Goal: Task Accomplishment & Management: Use online tool/utility

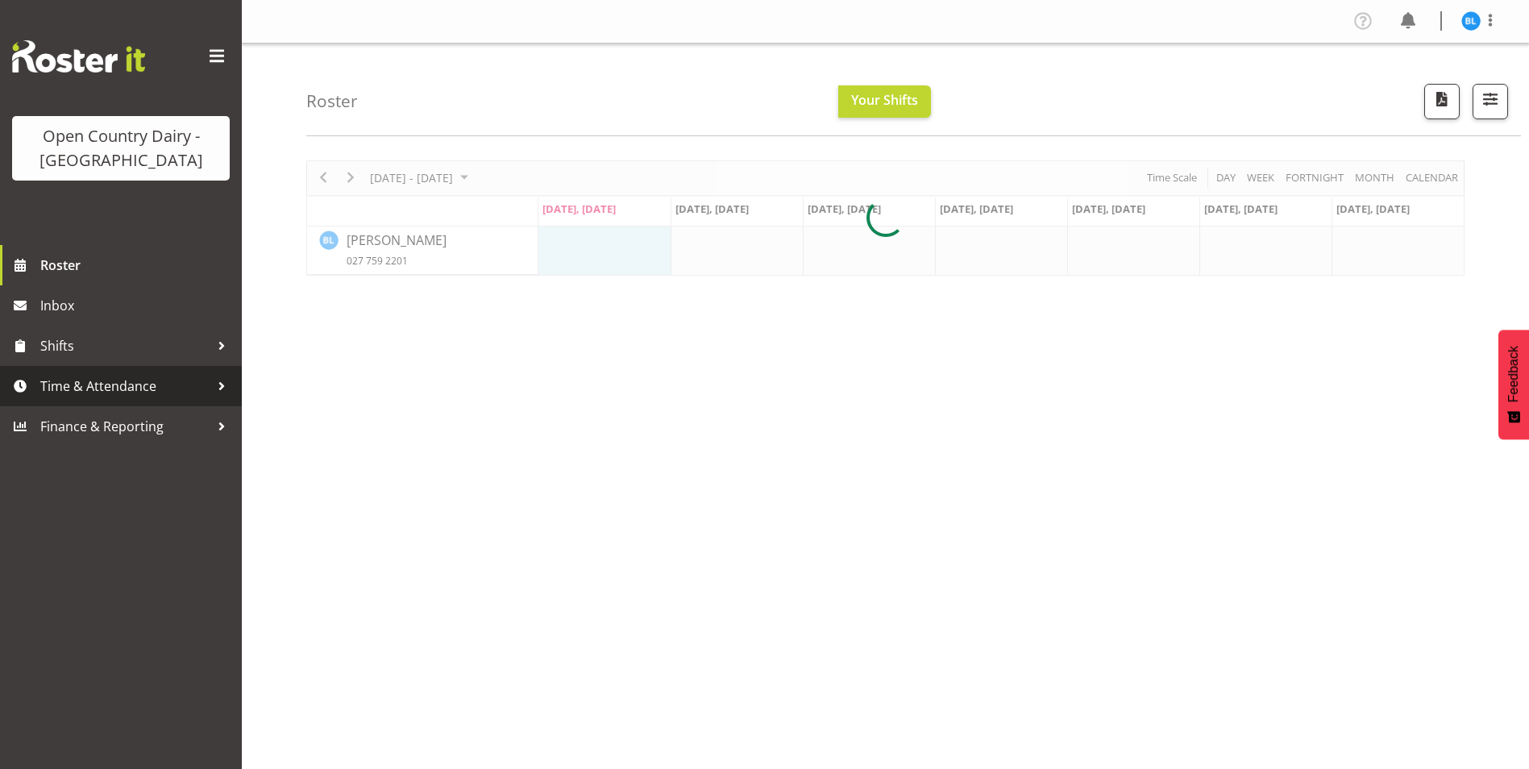
click at [98, 385] on span "Time & Attendance" at bounding box center [124, 386] width 169 height 24
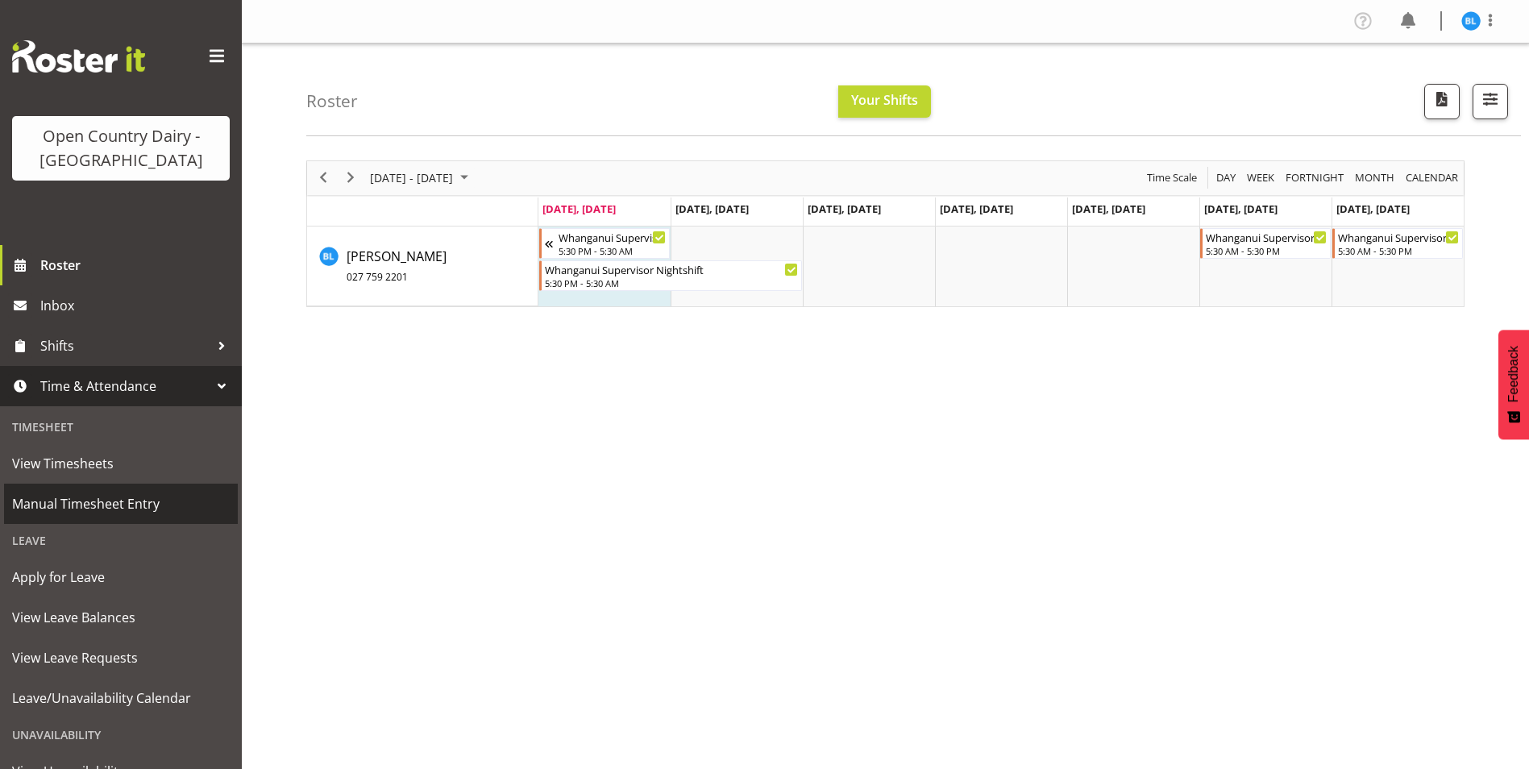
click at [128, 504] on span "Manual Timesheet Entry" at bounding box center [121, 504] width 218 height 24
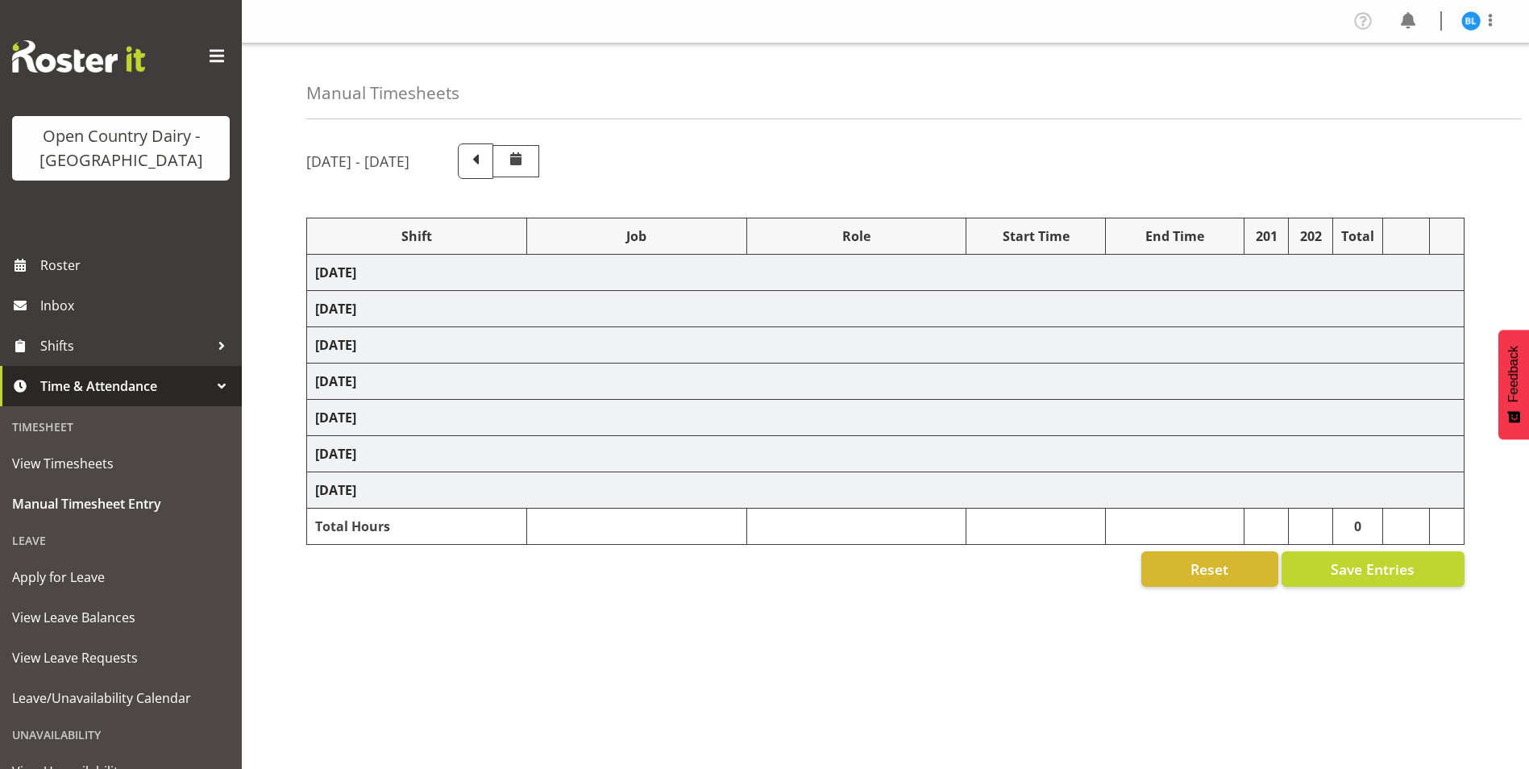
select select "70656"
select select "70655"
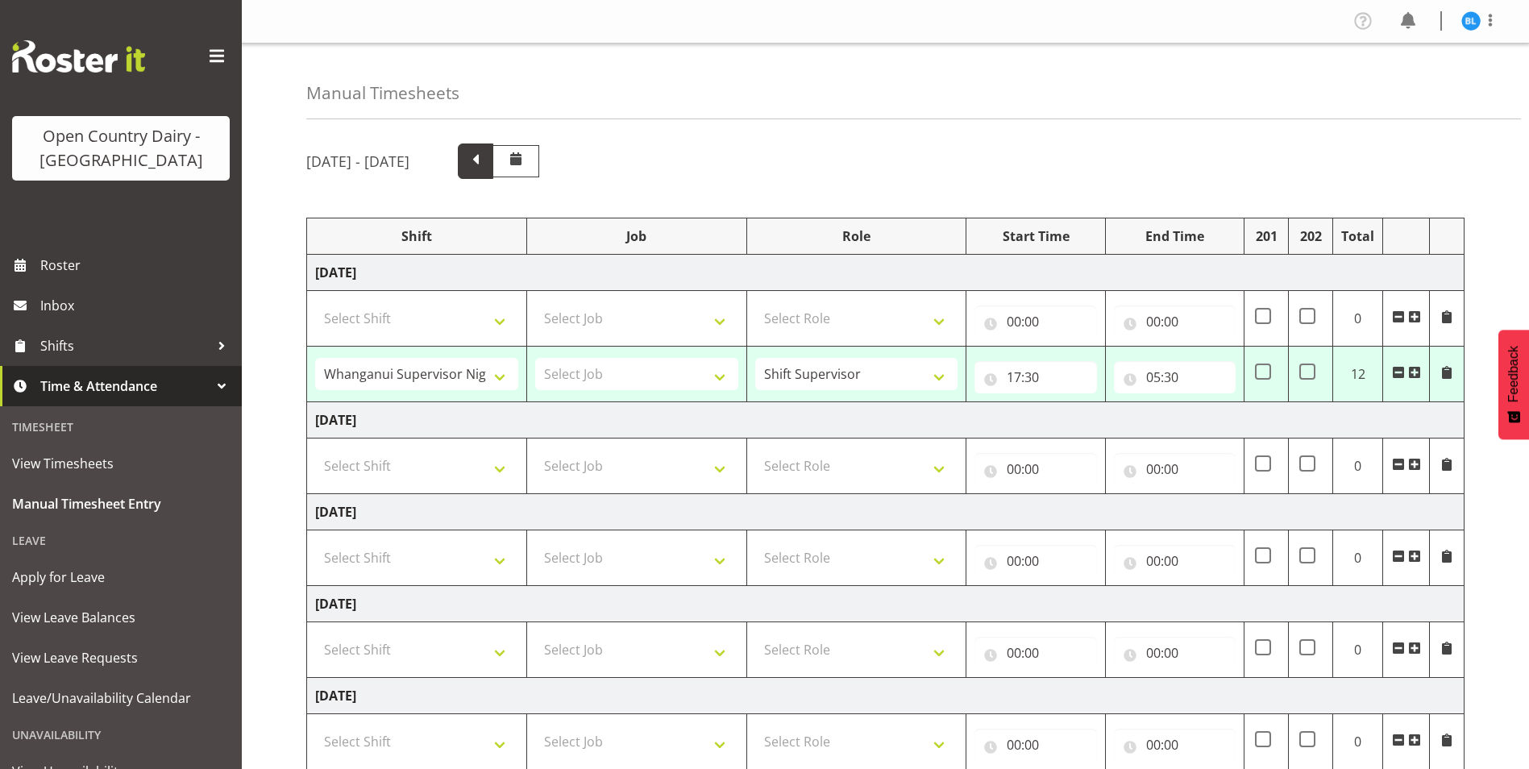
click at [486, 170] on span at bounding box center [475, 159] width 21 height 21
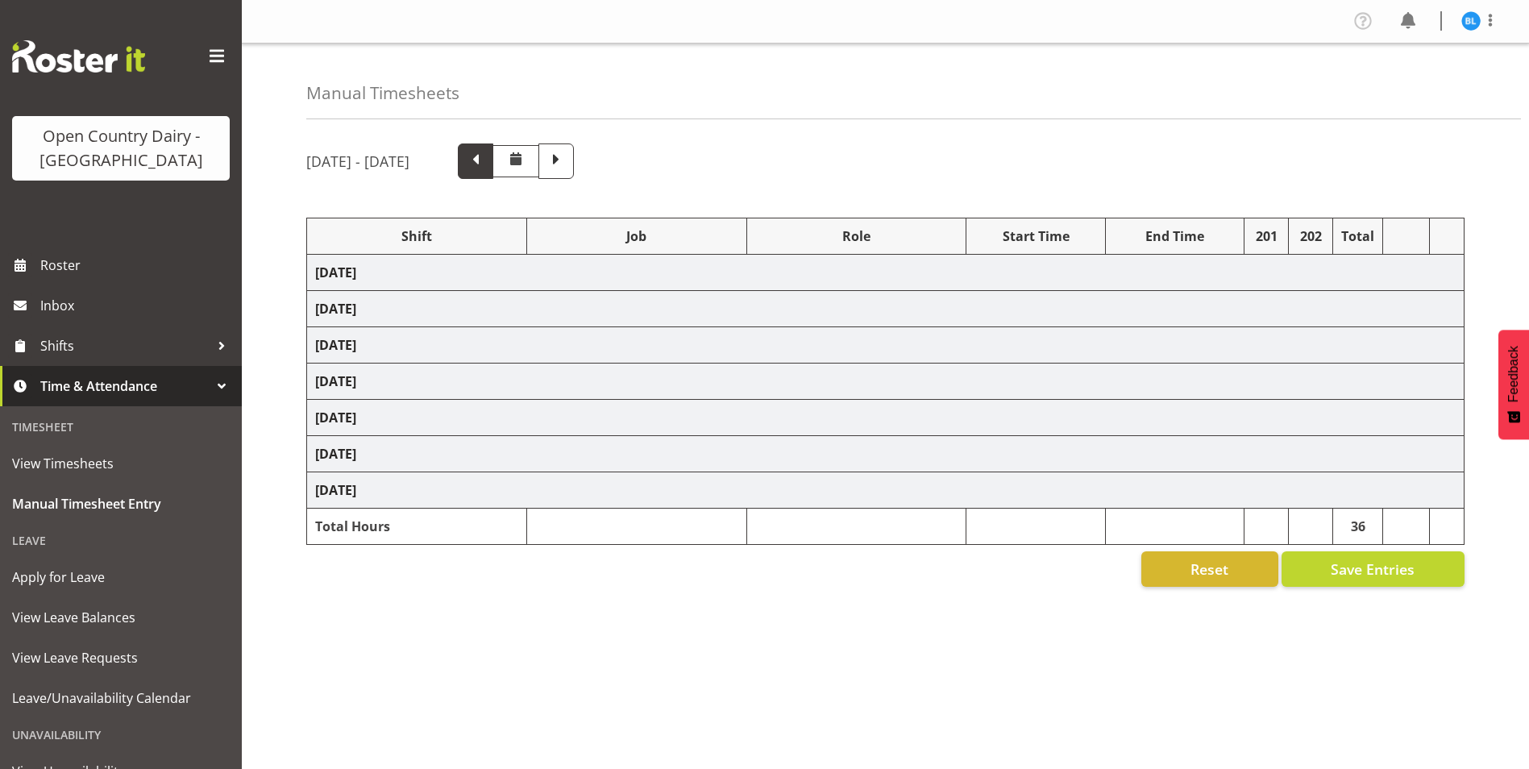
select select "70656"
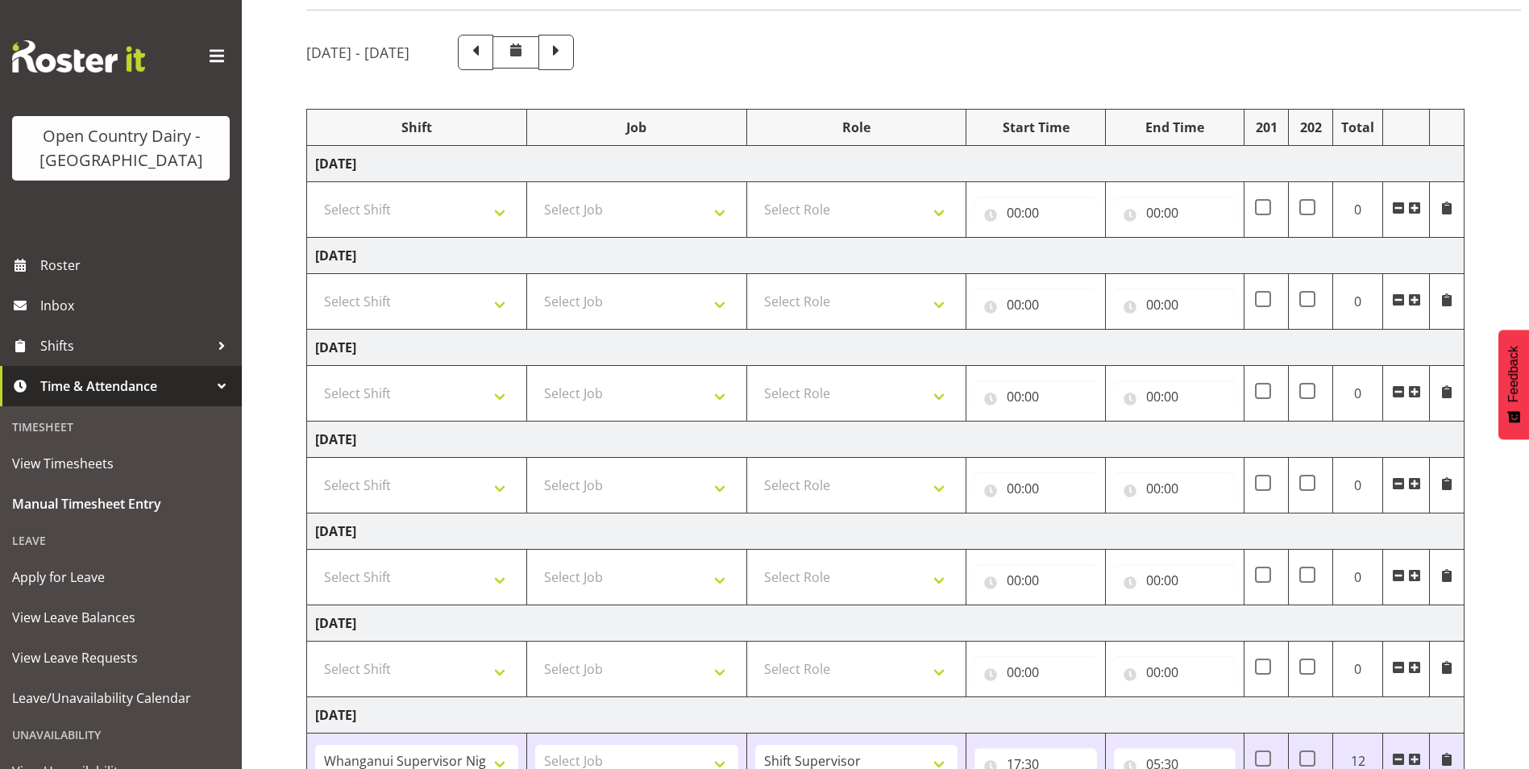
scroll to position [231, 0]
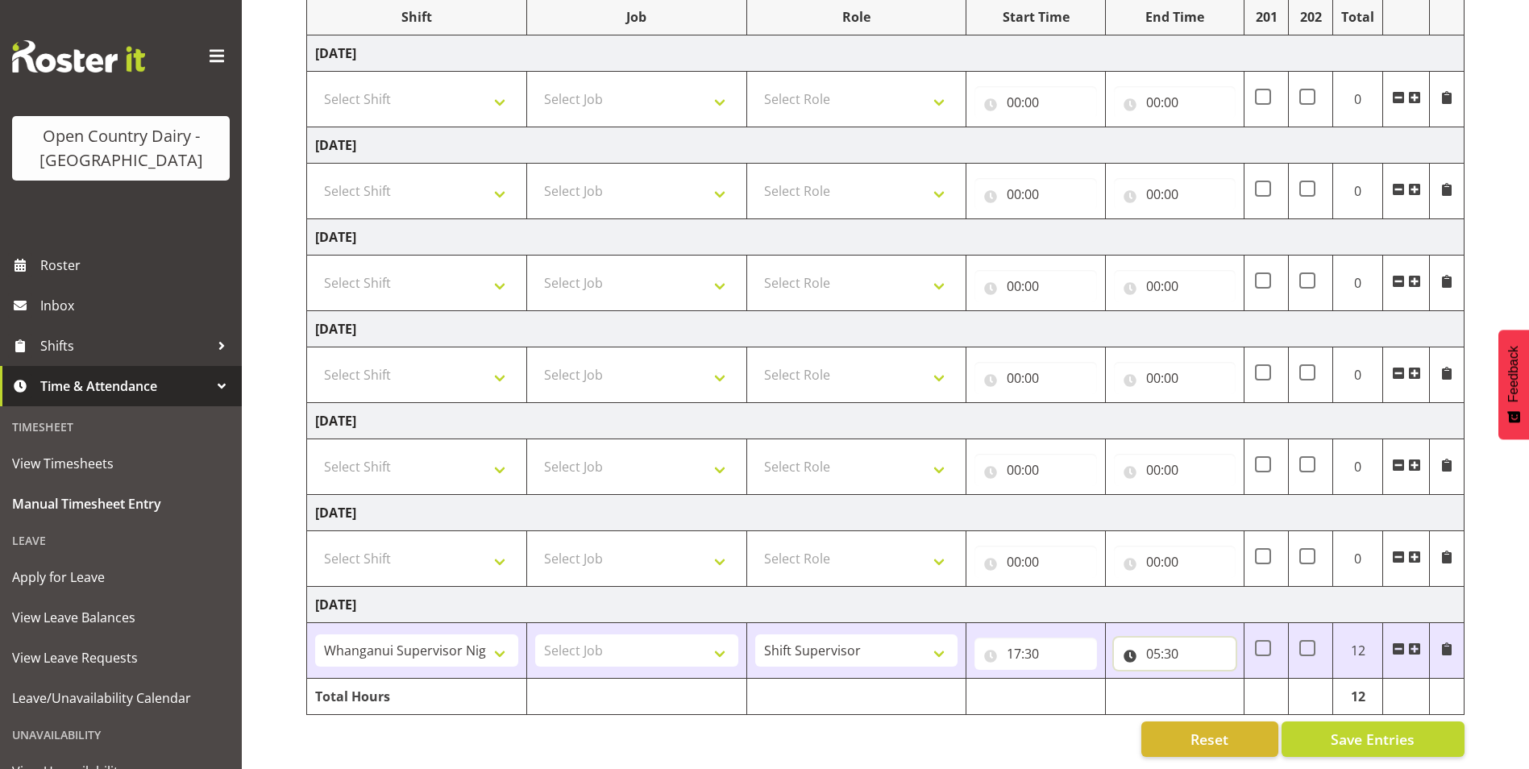
click at [1157, 640] on input "05:30" at bounding box center [1175, 654] width 122 height 32
click at [1220, 687] on select "00 01 02 03 04 05 06 07 08 09 10 11 12 13 14 15 16 17 18 19 20 21 22 23" at bounding box center [1224, 695] width 36 height 32
select select "4"
click at [1206, 679] on select "00 01 02 03 04 05 06 07 08 09 10 11 12 13 14 15 16 17 18 19 20 21 22 23" at bounding box center [1224, 695] width 36 height 32
type input "04:30"
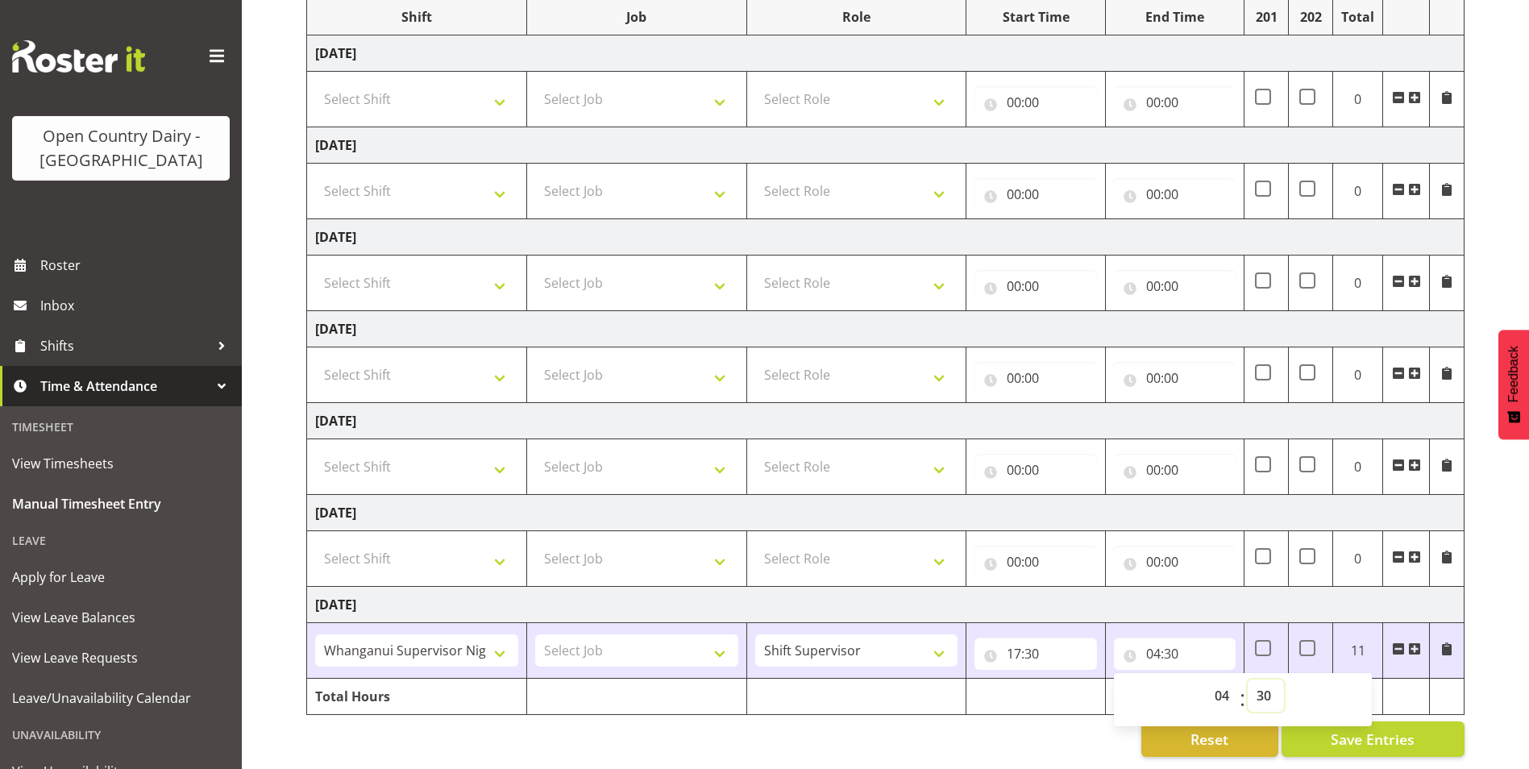
click at [1265, 681] on select "00 01 02 03 04 05 06 07 08 09 10 11 12 13 14 15 16 17 18 19 20 21 22 23 24 25 2…" at bounding box center [1266, 695] width 36 height 32
select select "15"
click at [1248, 679] on select "00 01 02 03 04 05 06 07 08 09 10 11 12 13 14 15 16 17 18 19 20 21 22 23 24 25 2…" at bounding box center [1266, 695] width 36 height 32
type input "04:15"
click at [1424, 732] on button "Save Entries" at bounding box center [1373, 738] width 183 height 35
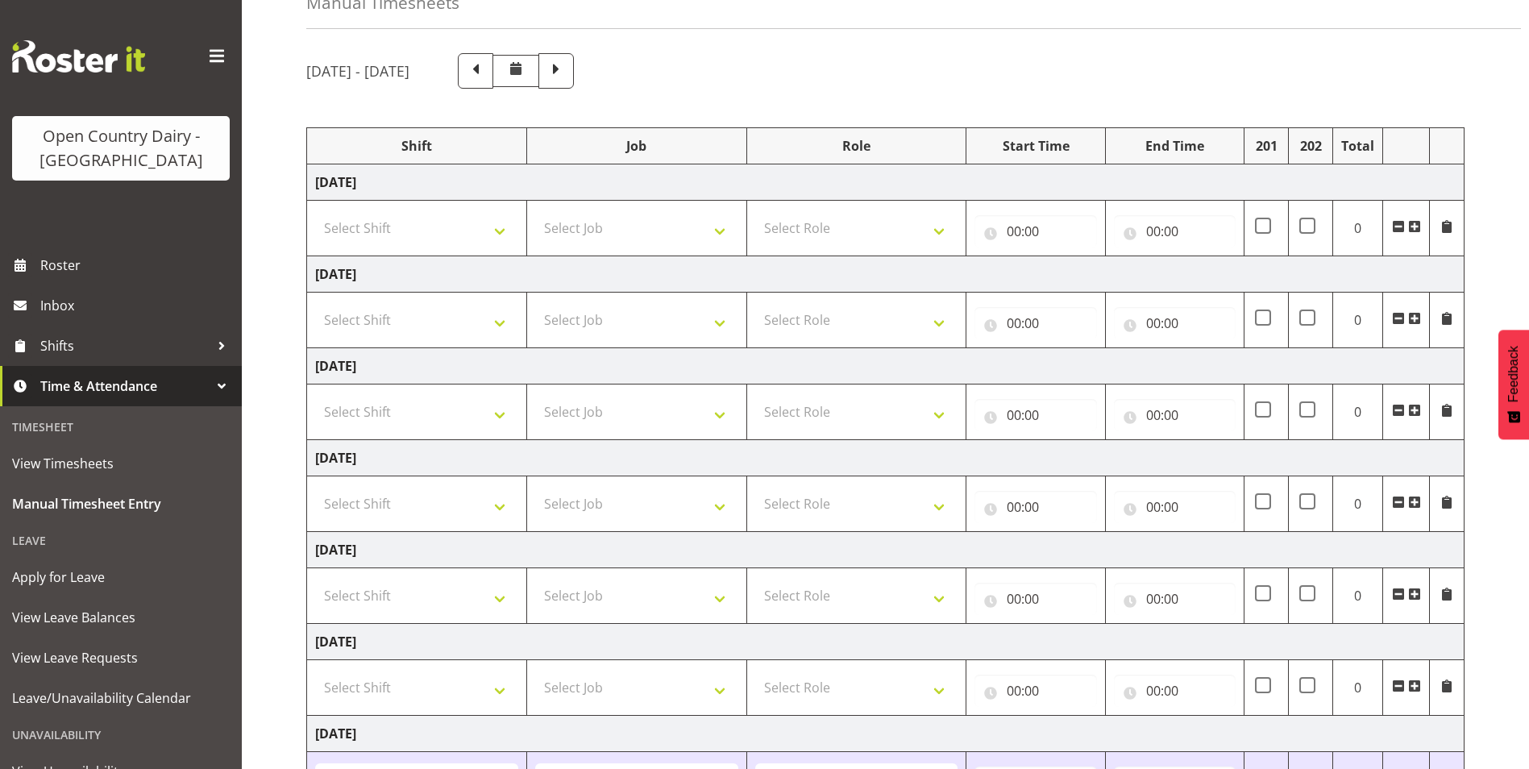
scroll to position [0, 0]
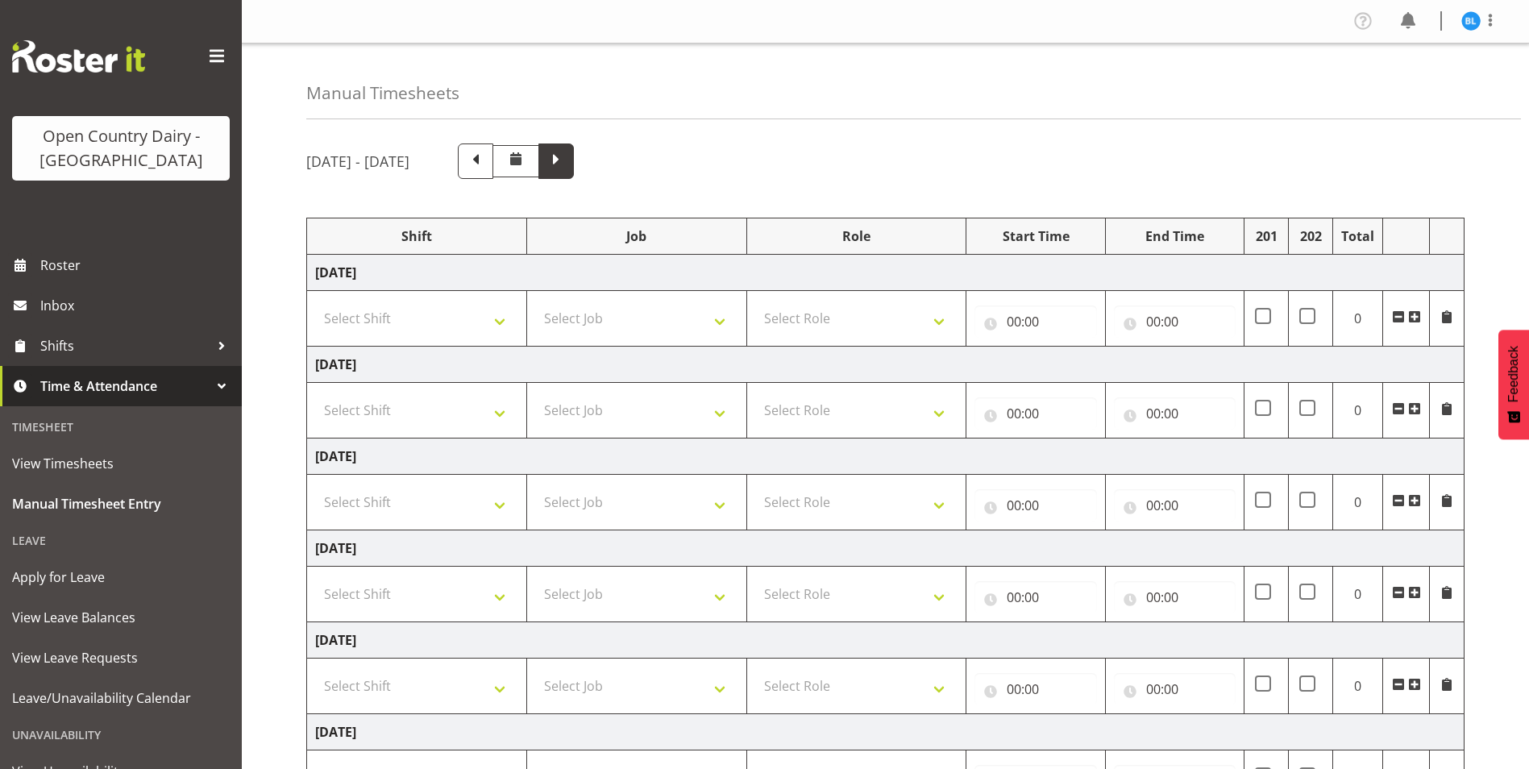
click at [567, 159] on span at bounding box center [556, 159] width 21 height 21
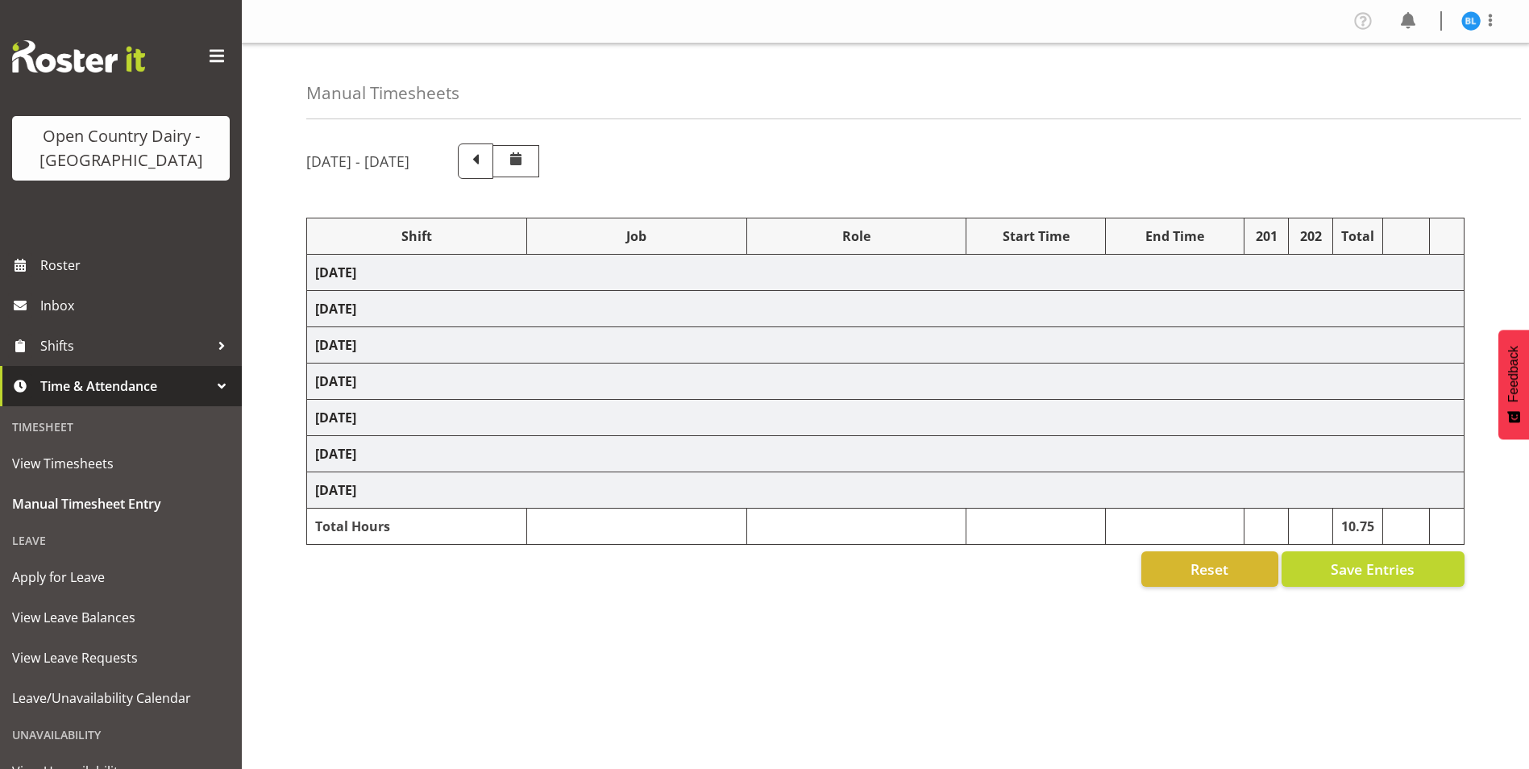
select select "70656"
select select "70655"
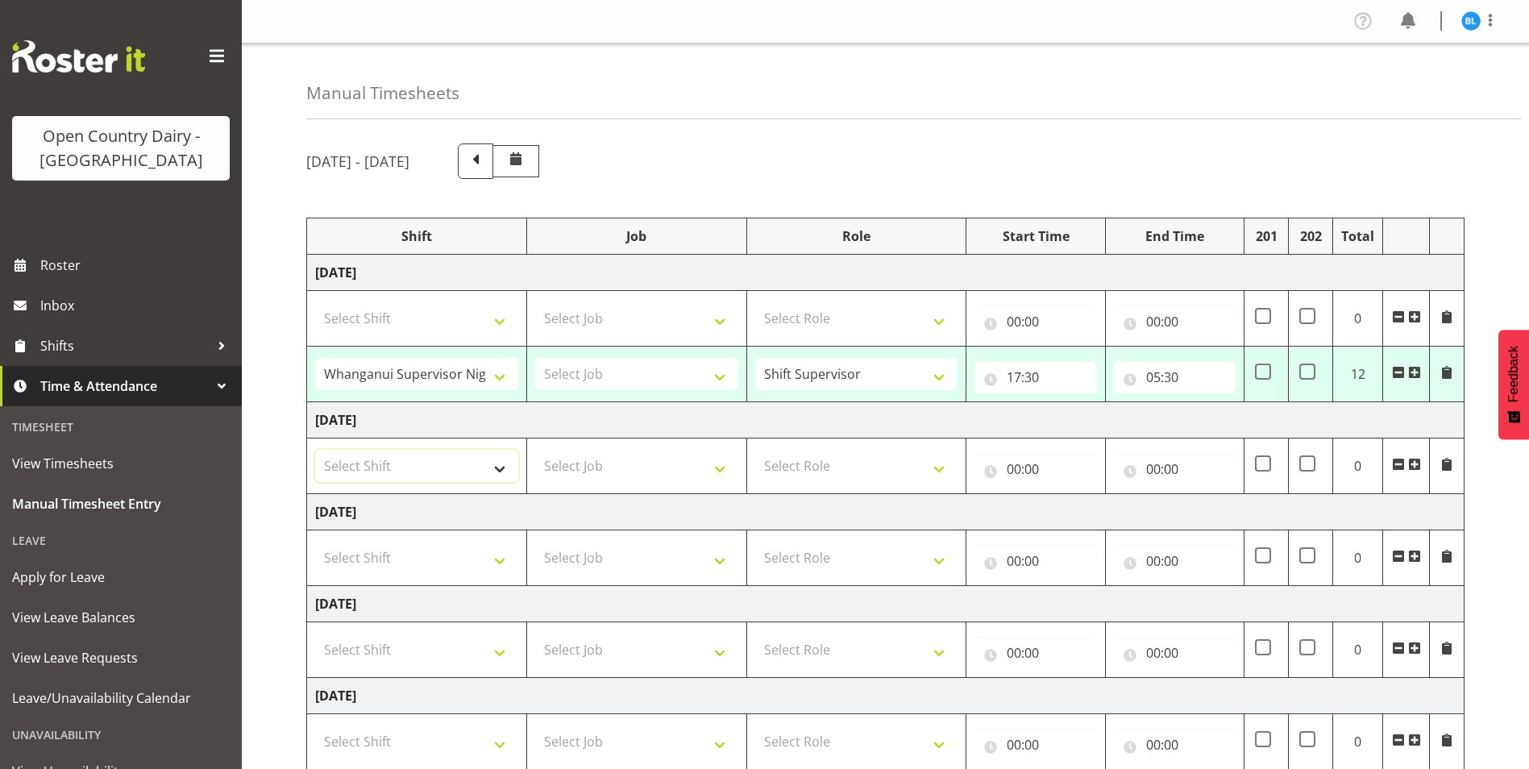
click at [444, 472] on select "Select Shift Allocate Truck Horotiu Allocate Truck Waharoa Driver Assesor Daysh…" at bounding box center [416, 466] width 203 height 32
select select "70656"
click at [315, 450] on select "Select Shift Allocate Truck Horotiu Allocate Truck Waharoa Driver Assesor Daysh…" at bounding box center [416, 466] width 203 height 32
click at [831, 472] on select "Select Role Shift Supervisor" at bounding box center [856, 466] width 203 height 32
select select "1167"
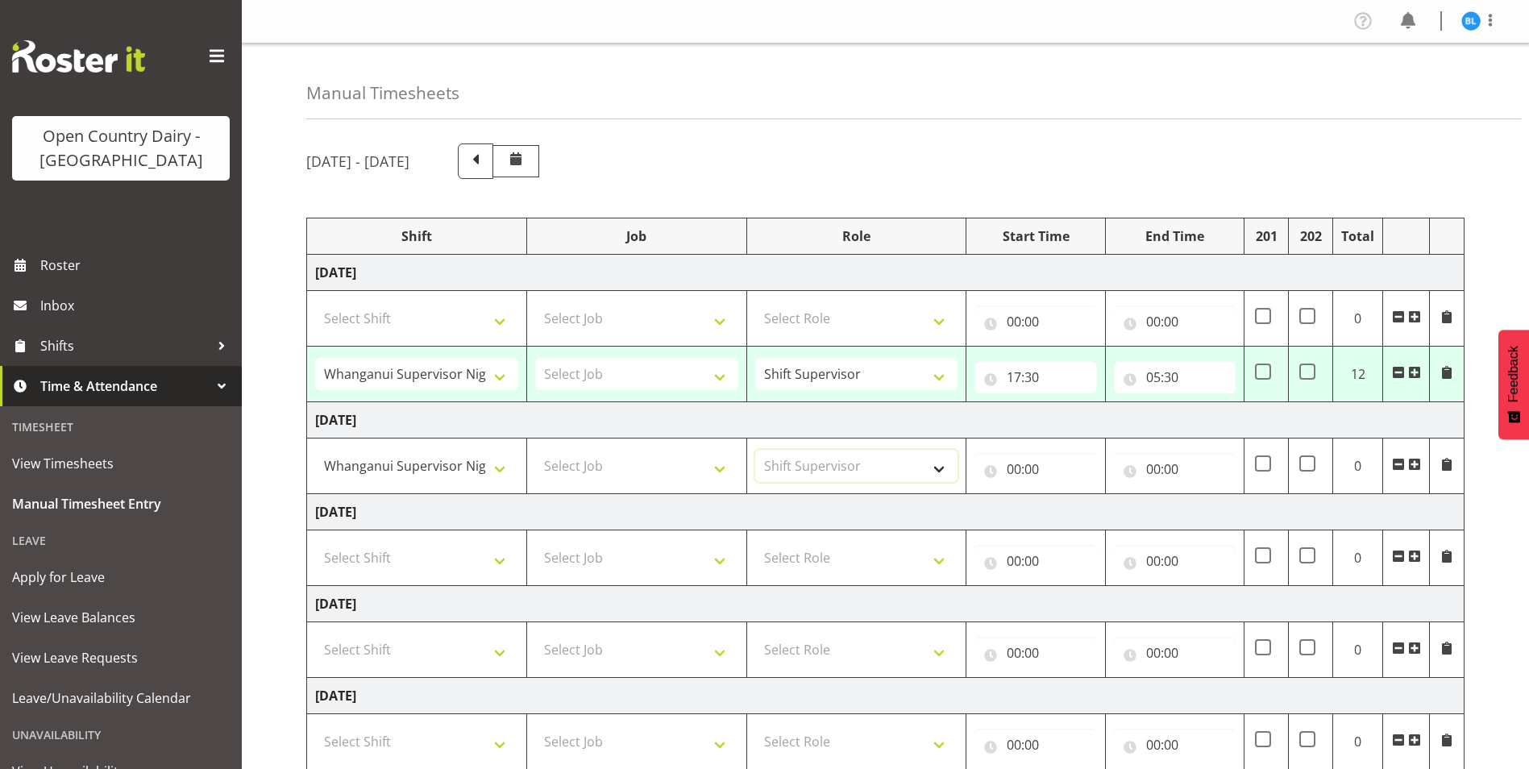
click at [755, 450] on select "Select Role Shift Supervisor" at bounding box center [856, 466] width 203 height 32
click at [1035, 463] on input "00:00" at bounding box center [1035, 469] width 122 height 32
click at [1078, 513] on select "00 01 02 03 04 05 06 07 08 09 10 11 12 13 14 15 16 17 18 19 20 21 22 23" at bounding box center [1084, 511] width 36 height 32
select select "17"
click at [1066, 495] on select "00 01 02 03 04 05 06 07 08 09 10 11 12 13 14 15 16 17 18 19 20 21 22 23" at bounding box center [1084, 511] width 36 height 32
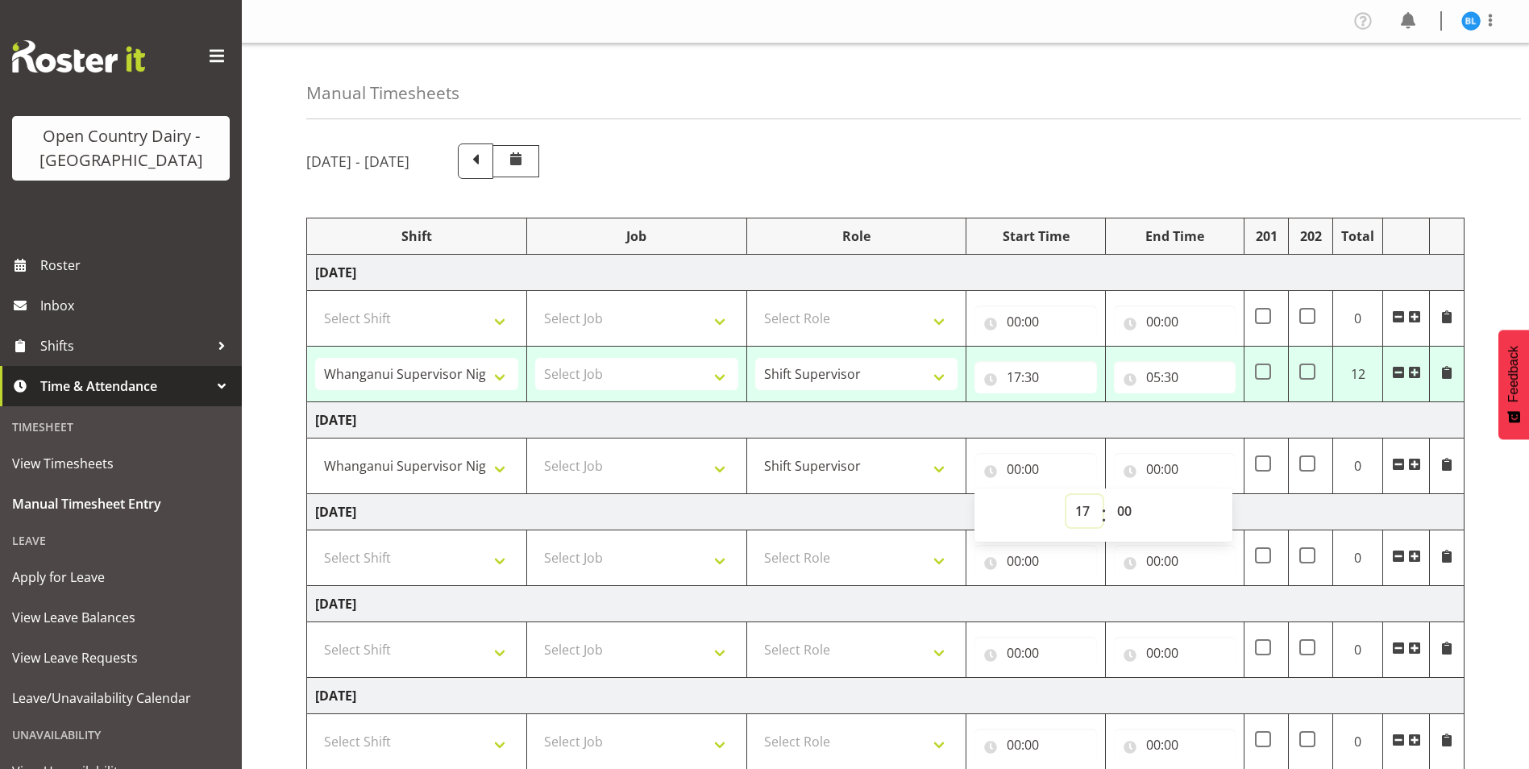
type input "17:00"
click at [1128, 513] on select "00 01 02 03 04 05 06 07 08 09 10 11 12 13 14 15 16 17 18 19 20 21 22 23 24 25 2…" at bounding box center [1126, 511] width 36 height 32
select select "30"
click at [1108, 495] on select "00 01 02 03 04 05 06 07 08 09 10 11 12 13 14 15 16 17 18 19 20 21 22 23 24 25 2…" at bounding box center [1126, 511] width 36 height 32
type input "17:30"
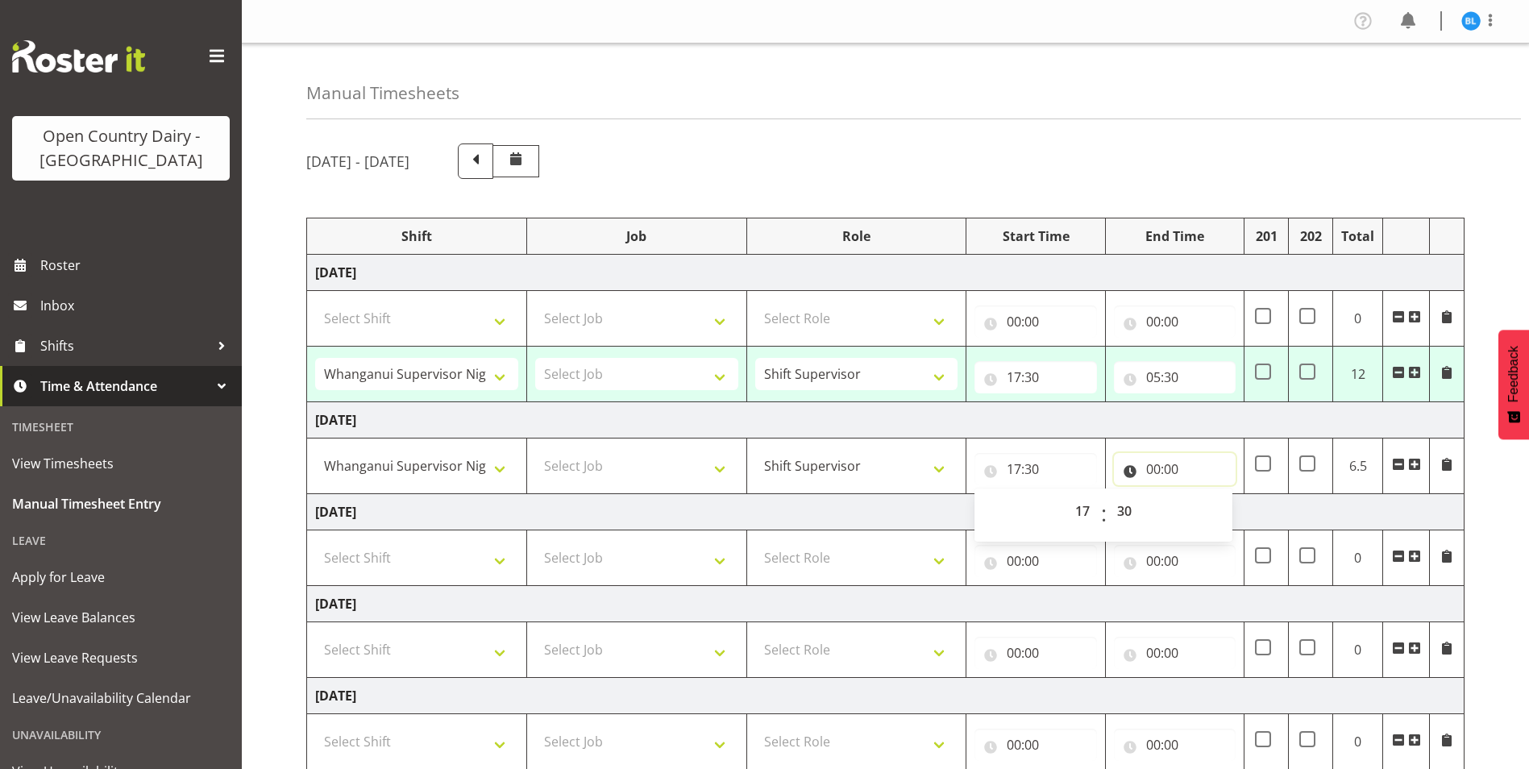
click at [1155, 470] on input "00:00" at bounding box center [1175, 469] width 122 height 32
click at [1221, 509] on select "00 01 02 03 04 05 06 07 08 09 10 11 12 13 14 15 16 17 18 19 20 21 22 23" at bounding box center [1224, 511] width 36 height 32
select select "5"
click at [1206, 495] on select "00 01 02 03 04 05 06 07 08 09 10 11 12 13 14 15 16 17 18 19 20 21 22 23" at bounding box center [1224, 511] width 36 height 32
type input "05:00"
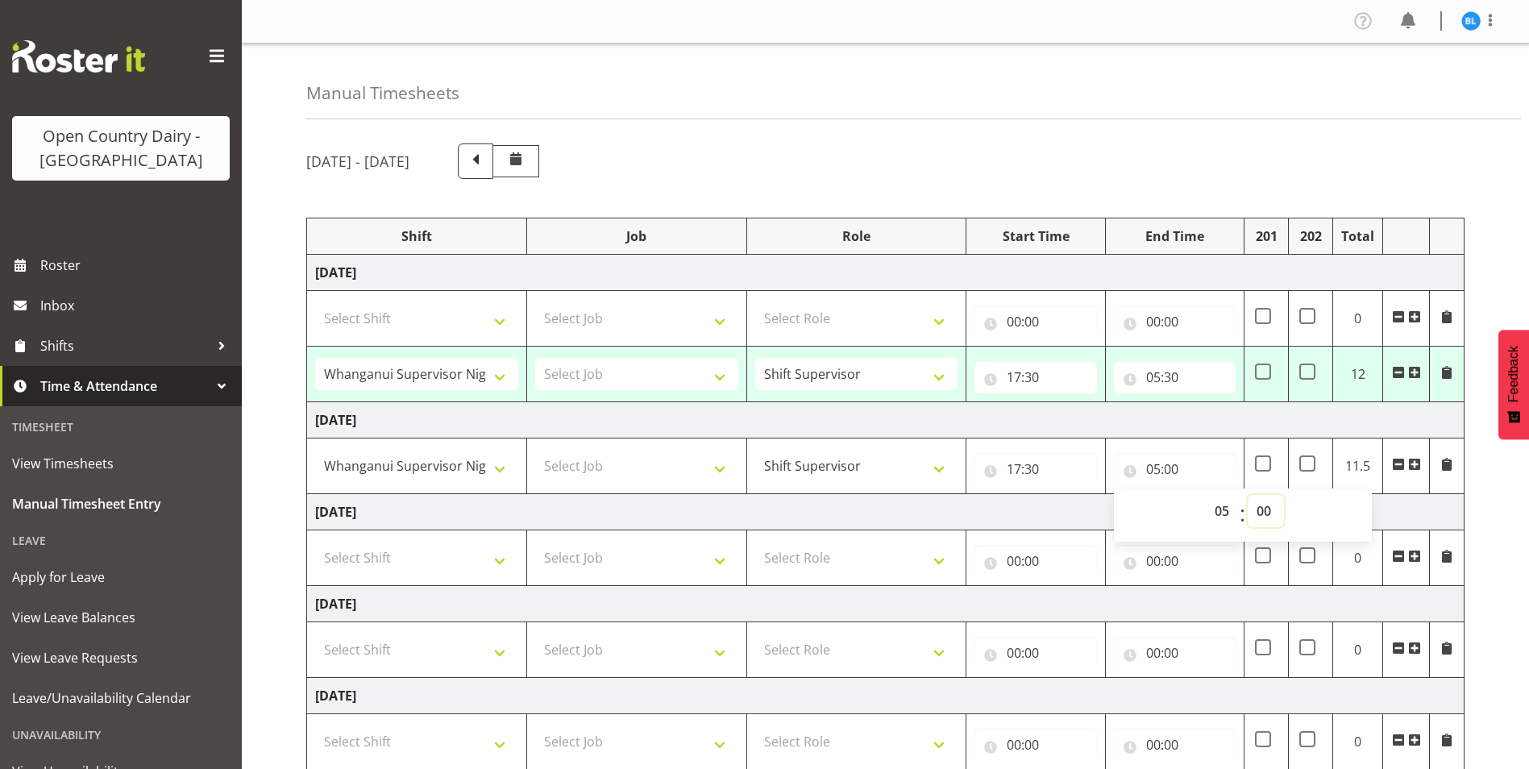
click at [1265, 509] on select "00 01 02 03 04 05 06 07 08 09 10 11 12 13 14 15 16 17 18 19 20 21 22 23 24 25 2…" at bounding box center [1266, 511] width 36 height 32
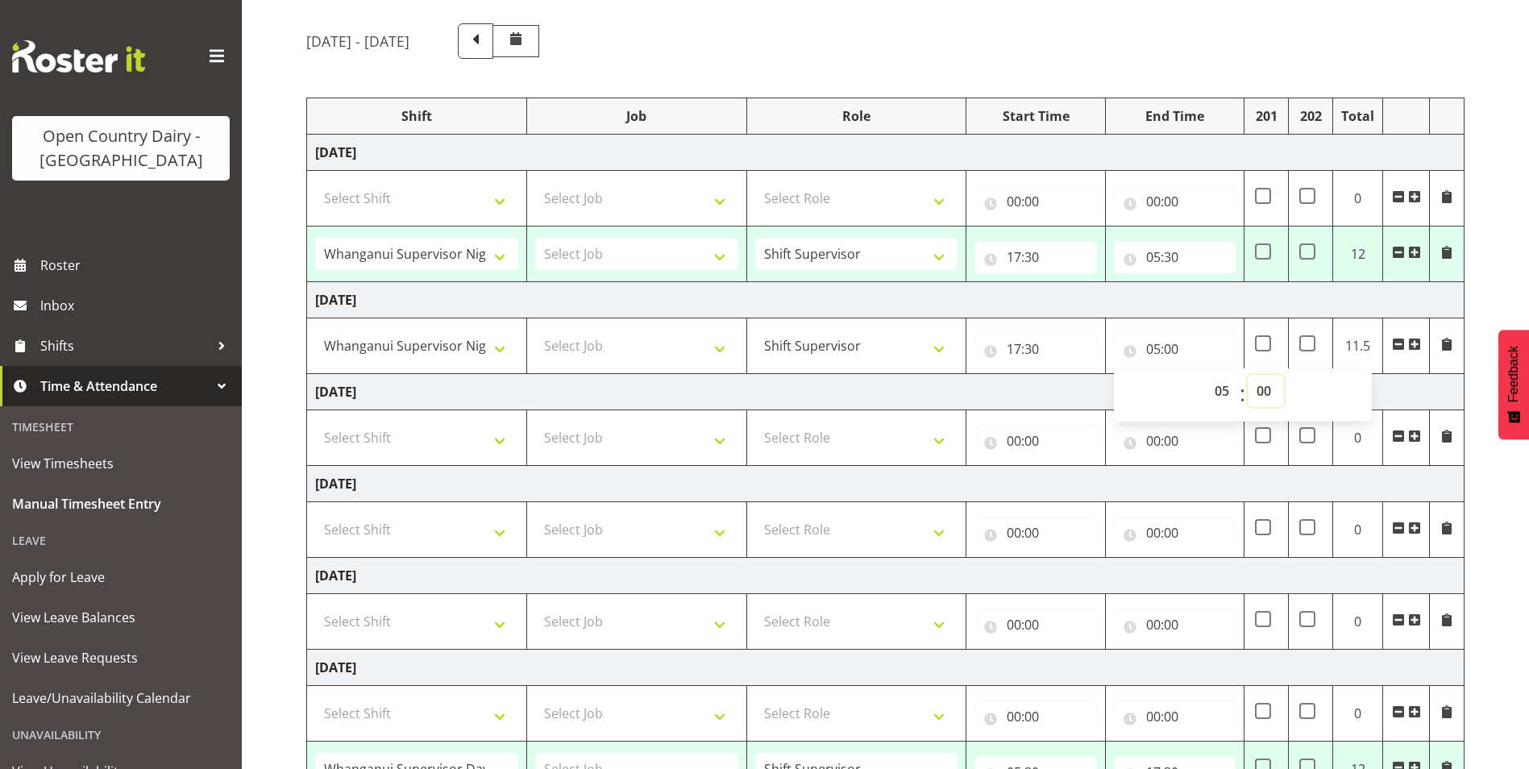
scroll to position [161, 0]
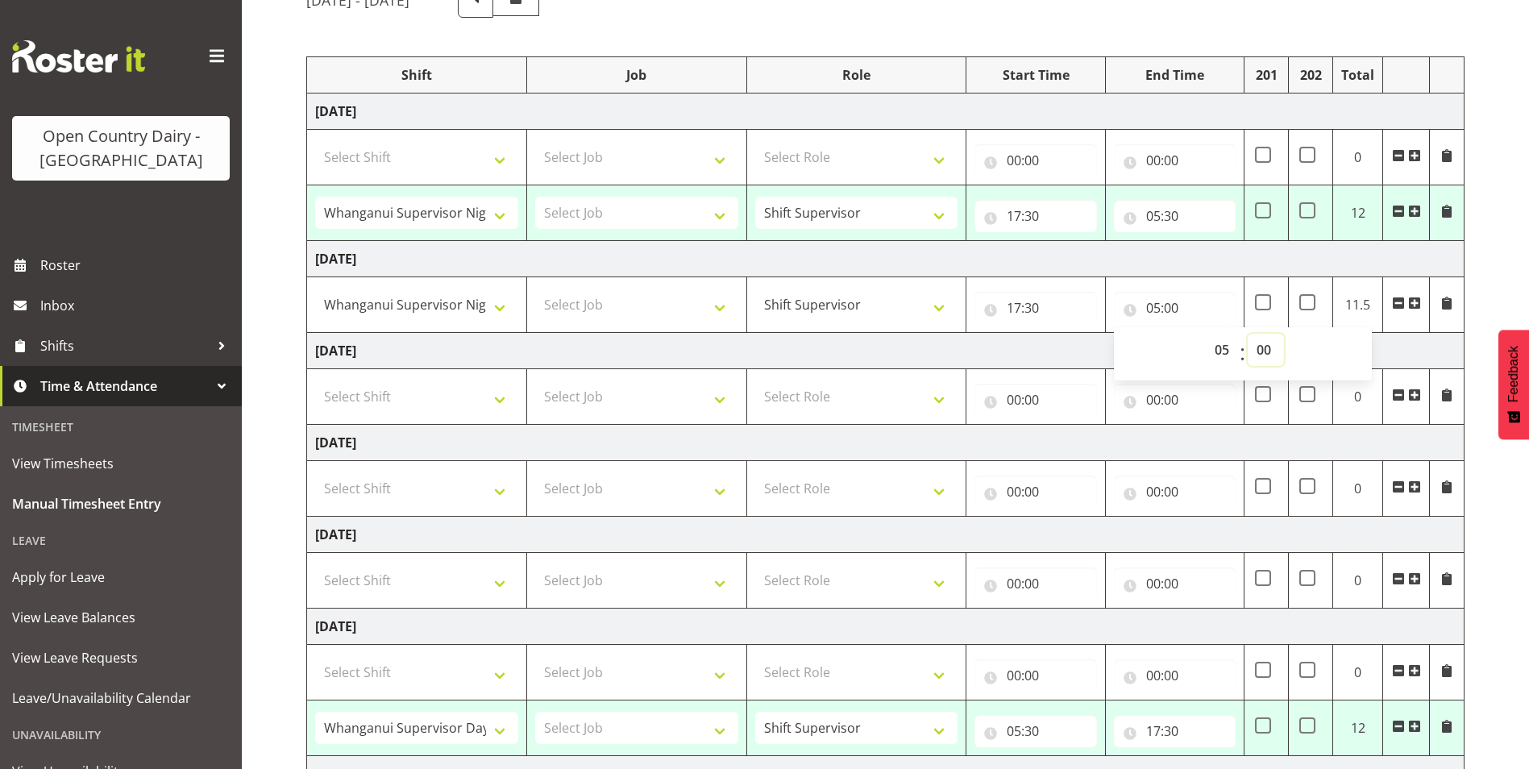
click at [1265, 345] on select "00 01 02 03 04 05 06 07 08 09 10 11 12 13 14 15 16 17 18 19 20 21 22 23 24 25 2…" at bounding box center [1266, 350] width 36 height 32
select select "30"
click at [1248, 334] on select "00 01 02 03 04 05 06 07 08 09 10 11 12 13 14 15 16 17 18 19 20 21 22 23 24 25 2…" at bounding box center [1266, 350] width 36 height 32
type input "05:30"
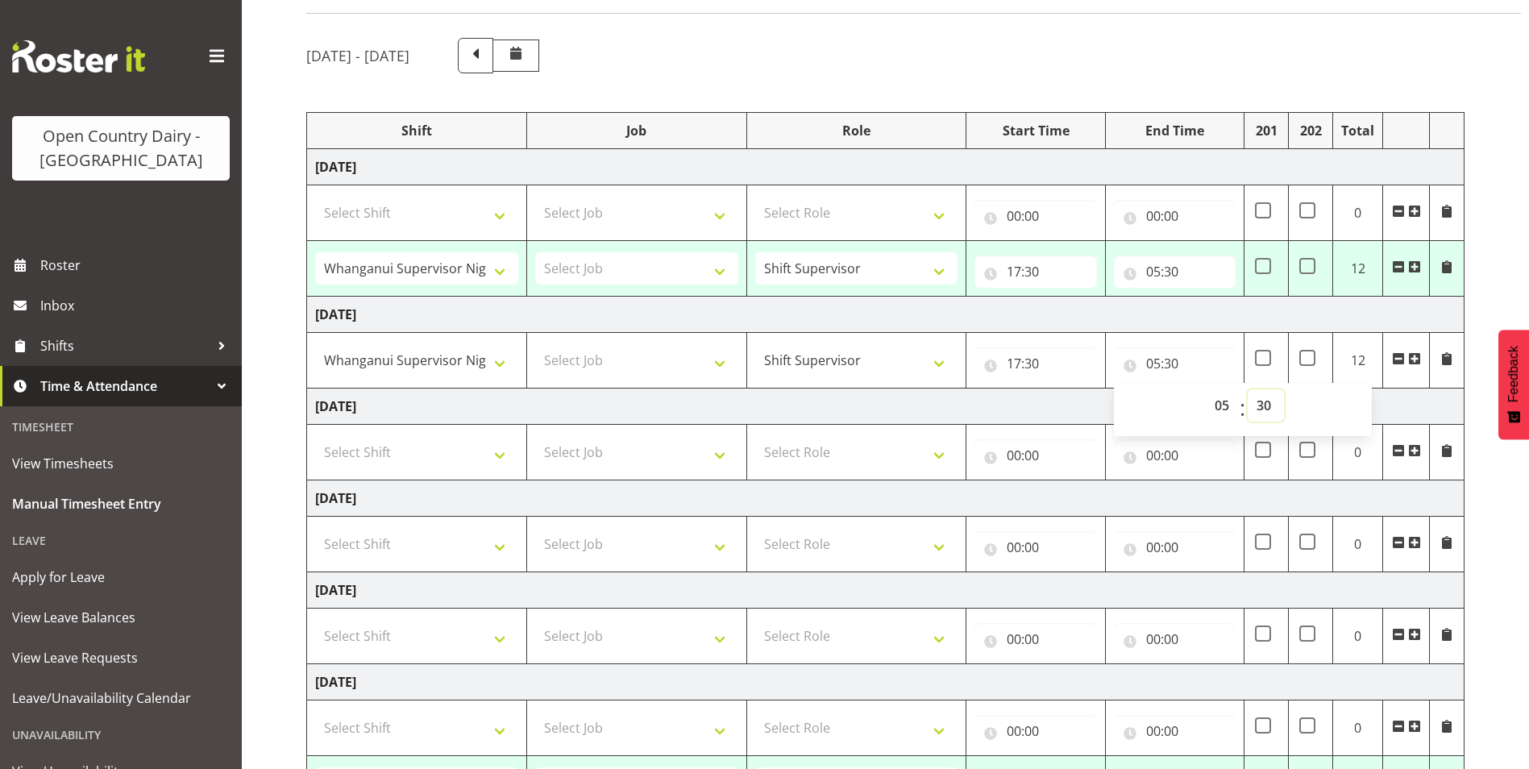
scroll to position [0, 0]
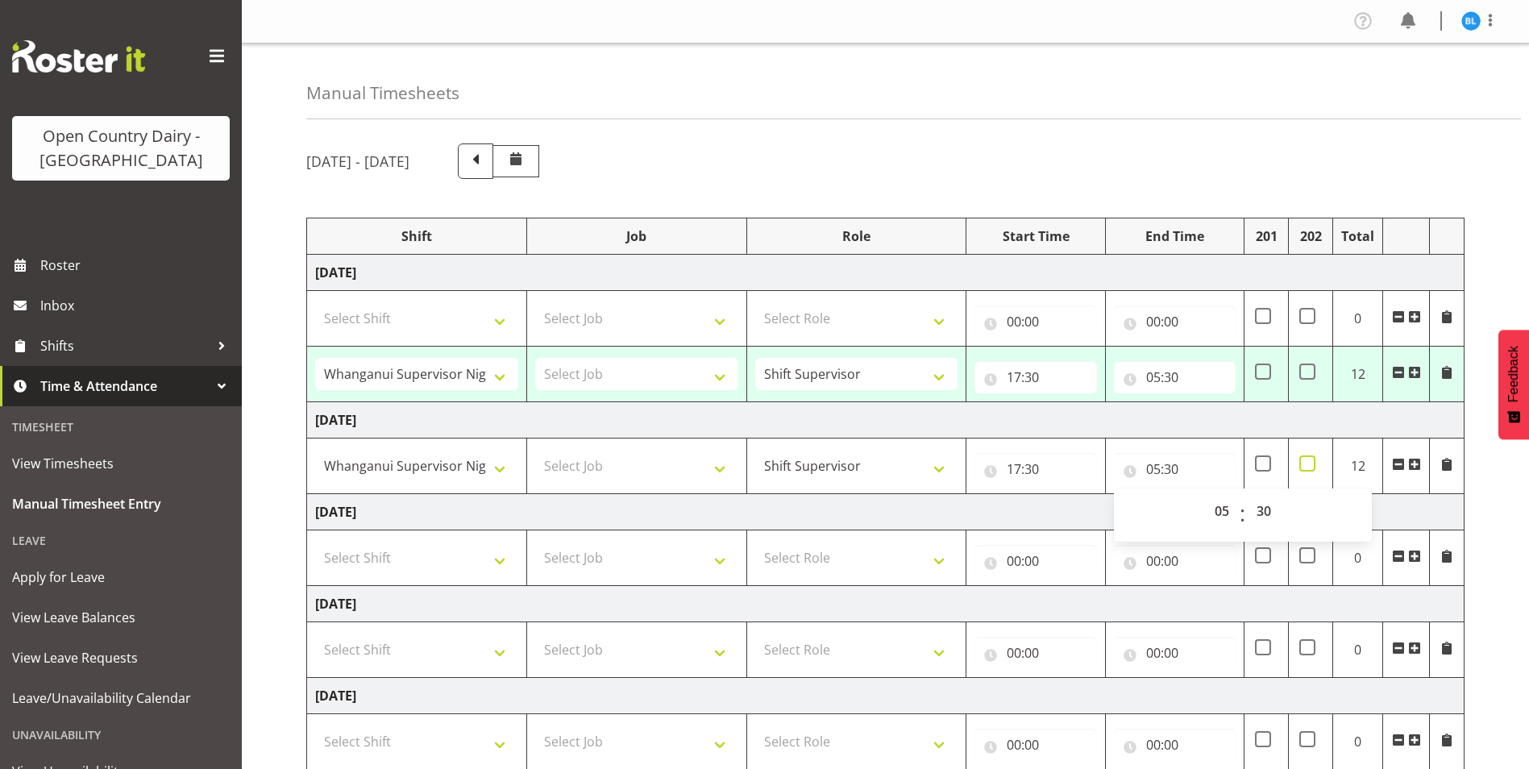
click at [1304, 467] on span at bounding box center [1307, 463] width 16 height 16
click at [1304, 467] on input "checkbox" at bounding box center [1304, 464] width 10 height 10
checkbox input "true"
click at [1446, 460] on span at bounding box center [1446, 464] width 13 height 13
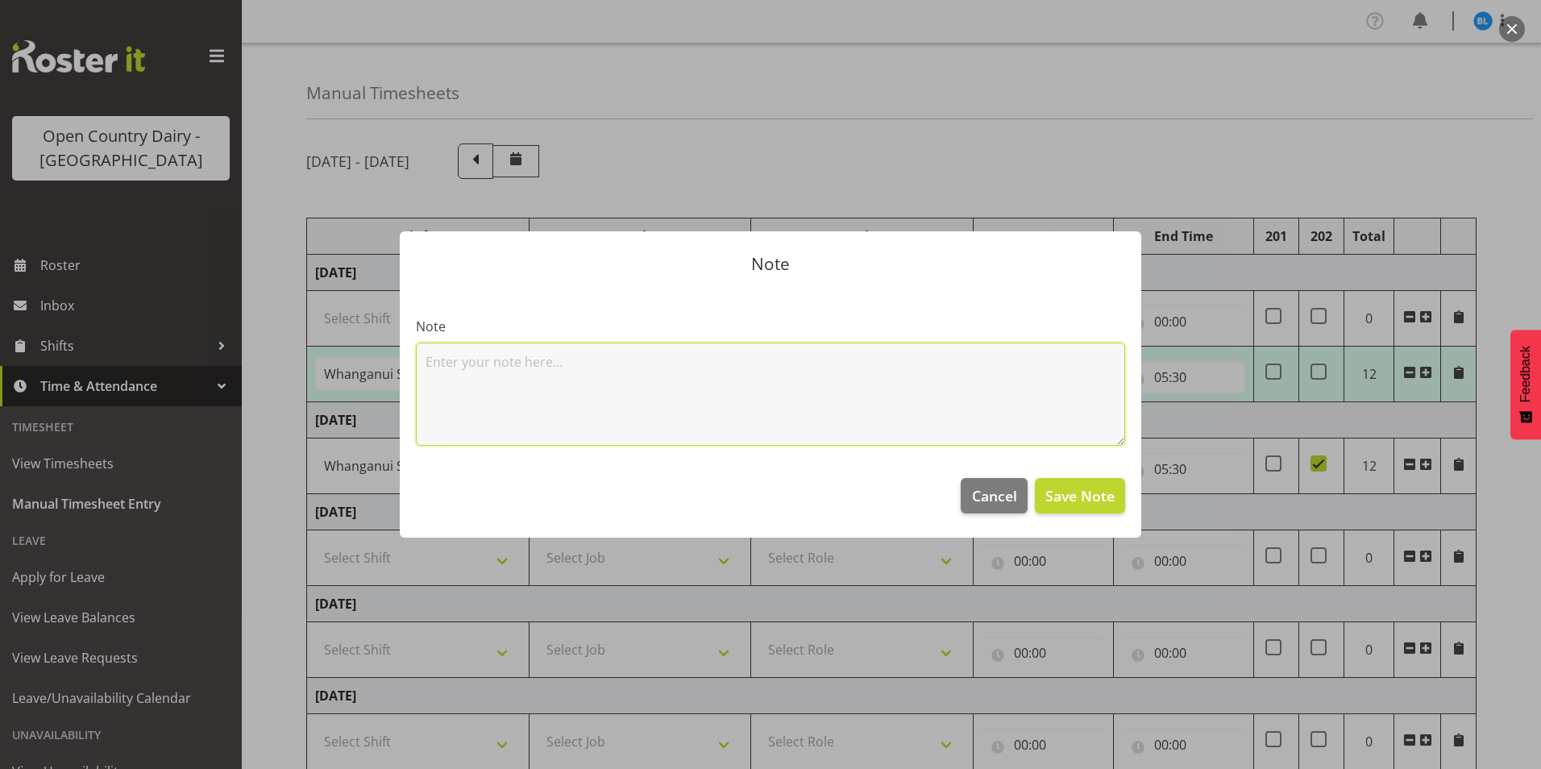
click at [659, 356] on textarea at bounding box center [770, 394] width 709 height 103
type textarea "Cover"
click at [1079, 495] on span "Save Note" at bounding box center [1079, 495] width 69 height 21
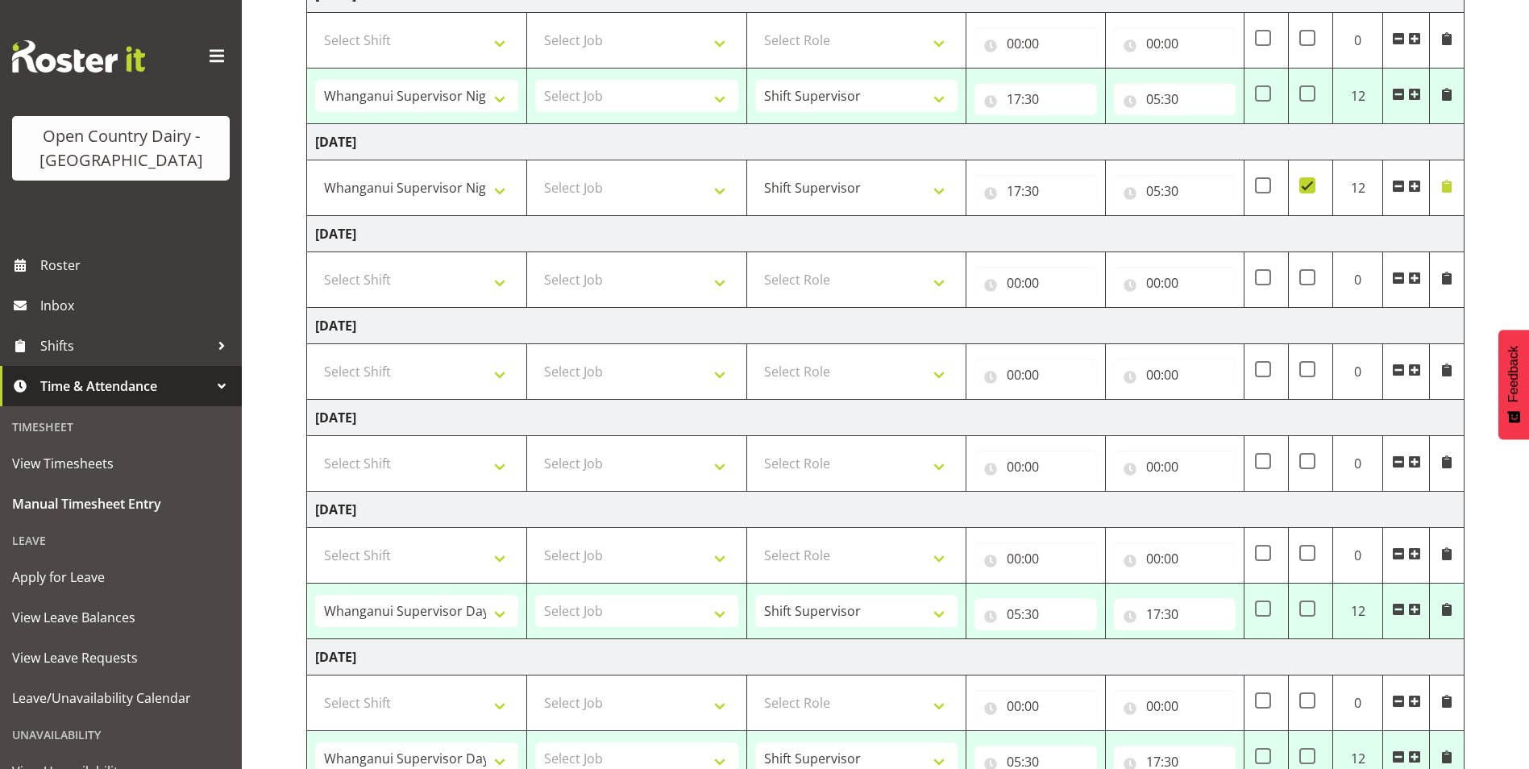
scroll to position [398, 0]
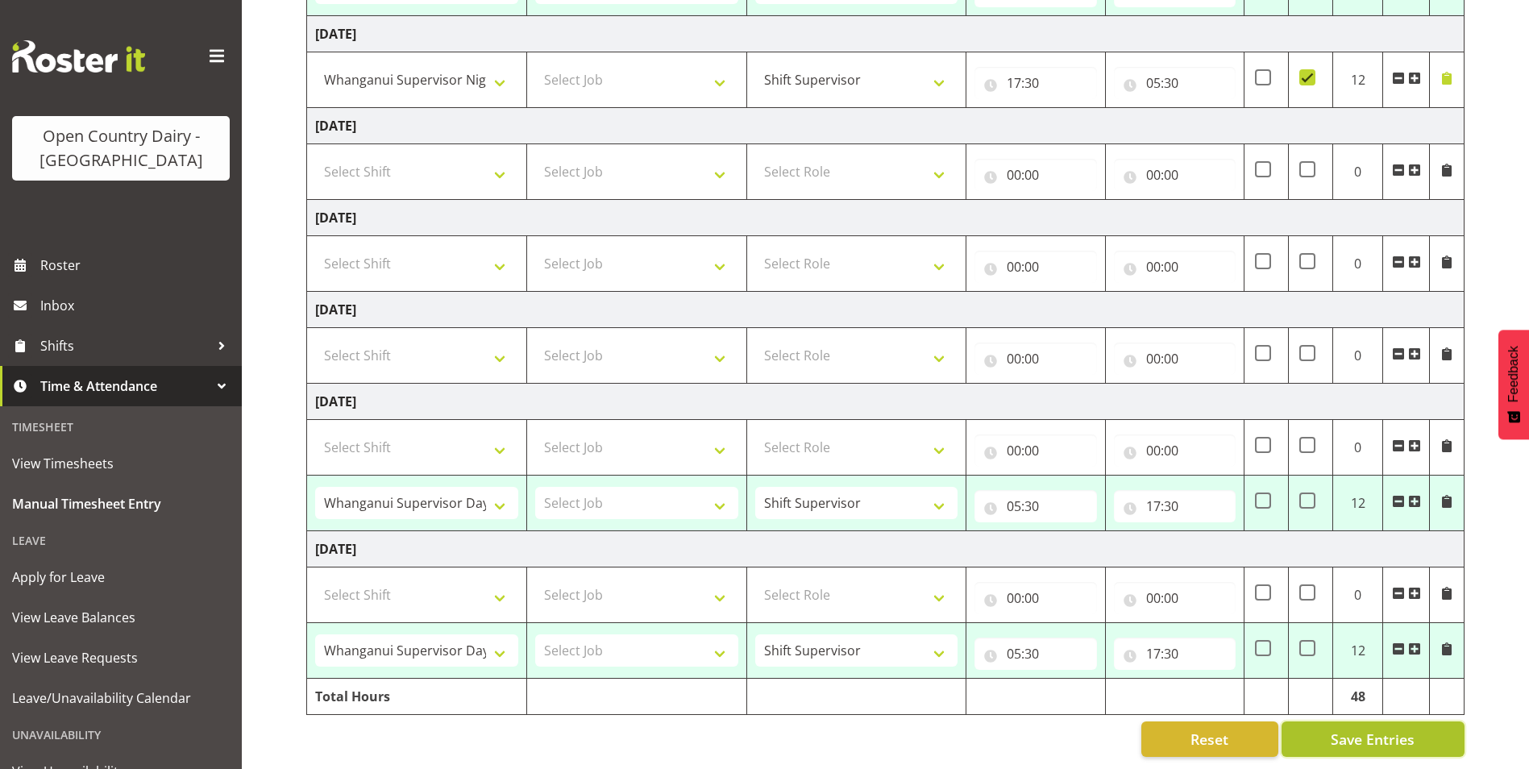
click at [1328, 728] on button "Save Entries" at bounding box center [1373, 738] width 183 height 35
select select "70656"
type input "17:30"
type input "05:30"
select select "70655"
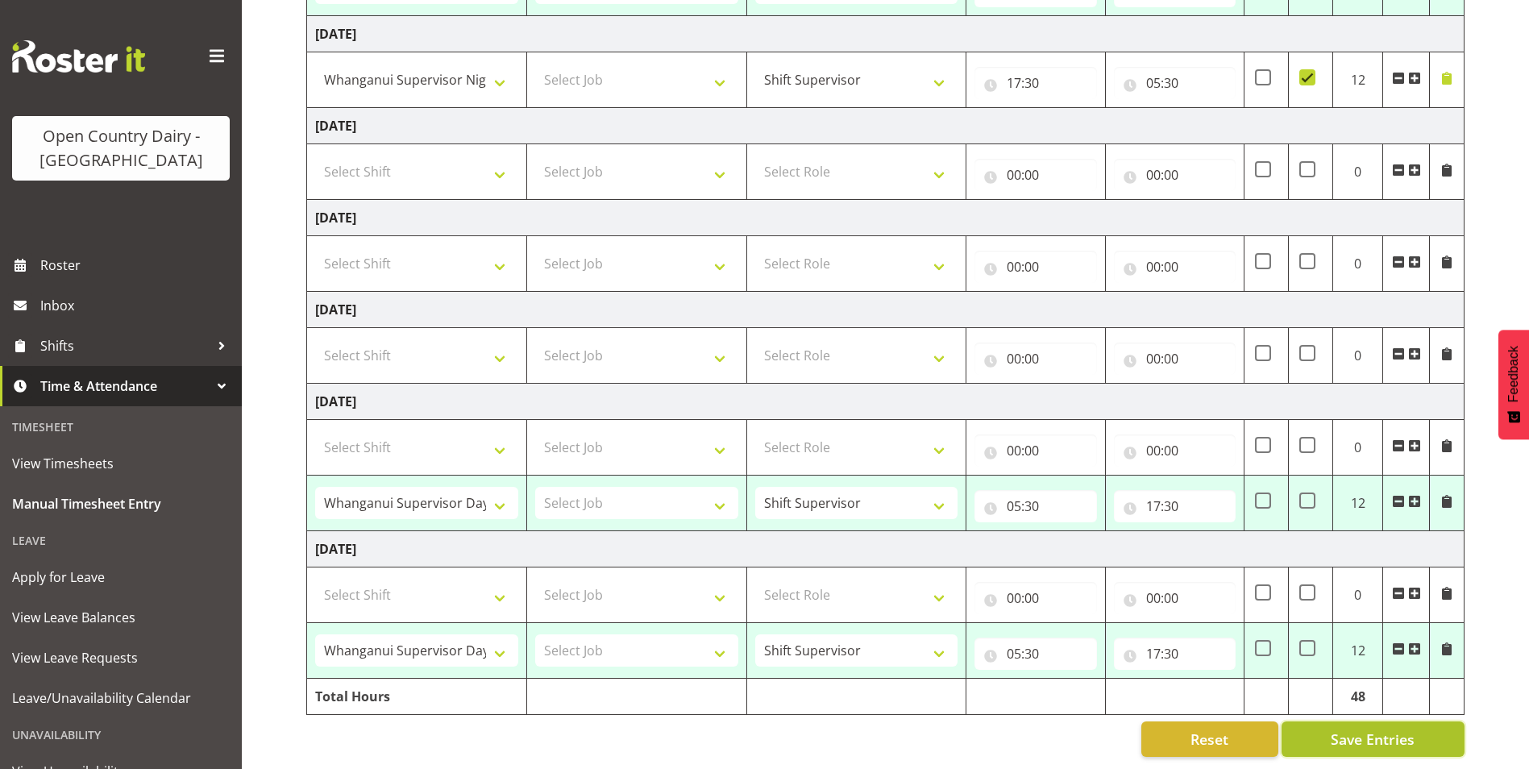
type input "05:30"
type input "17:30"
select select "70655"
type input "05:30"
type input "17:30"
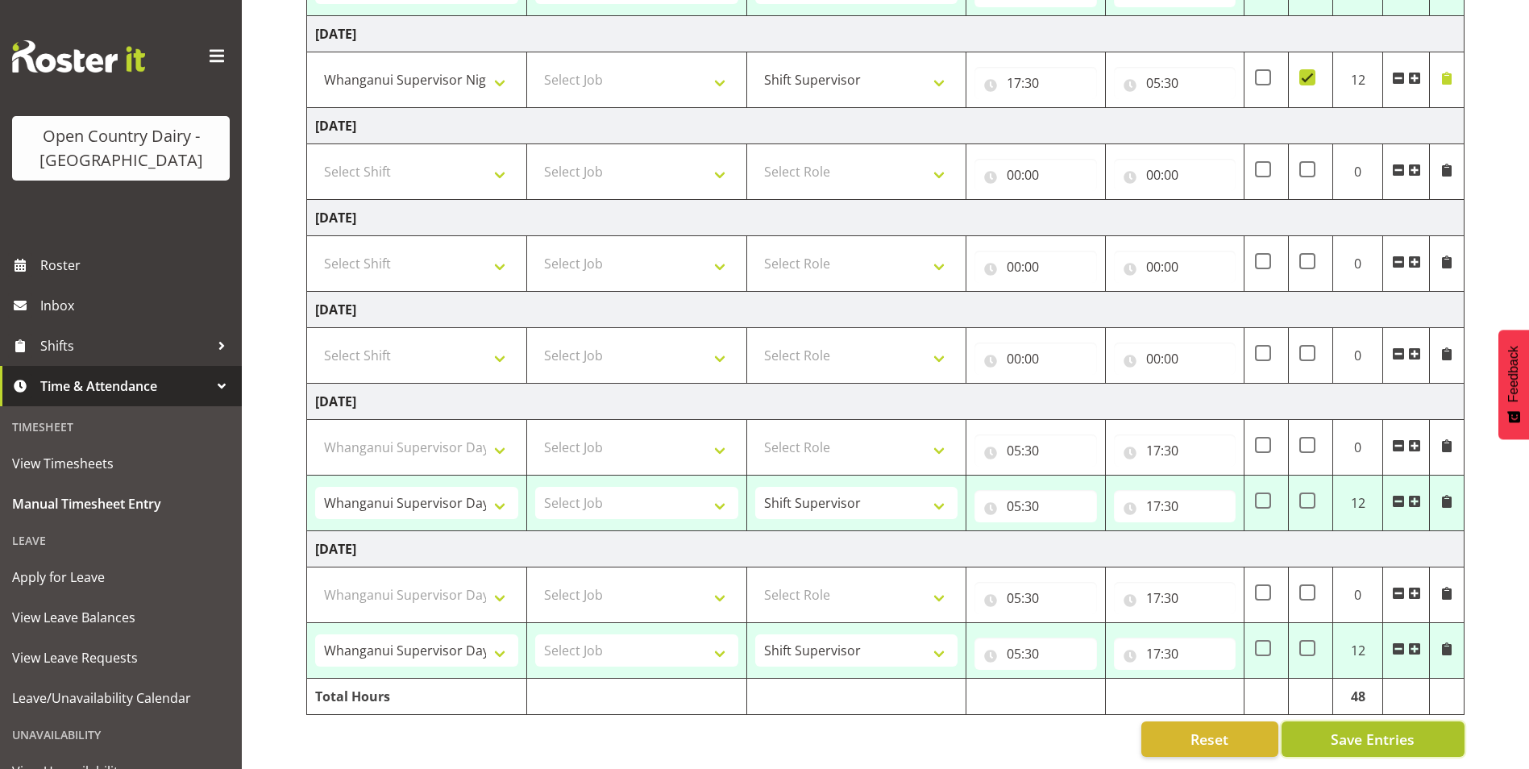
select select "70656"
select select "70655"
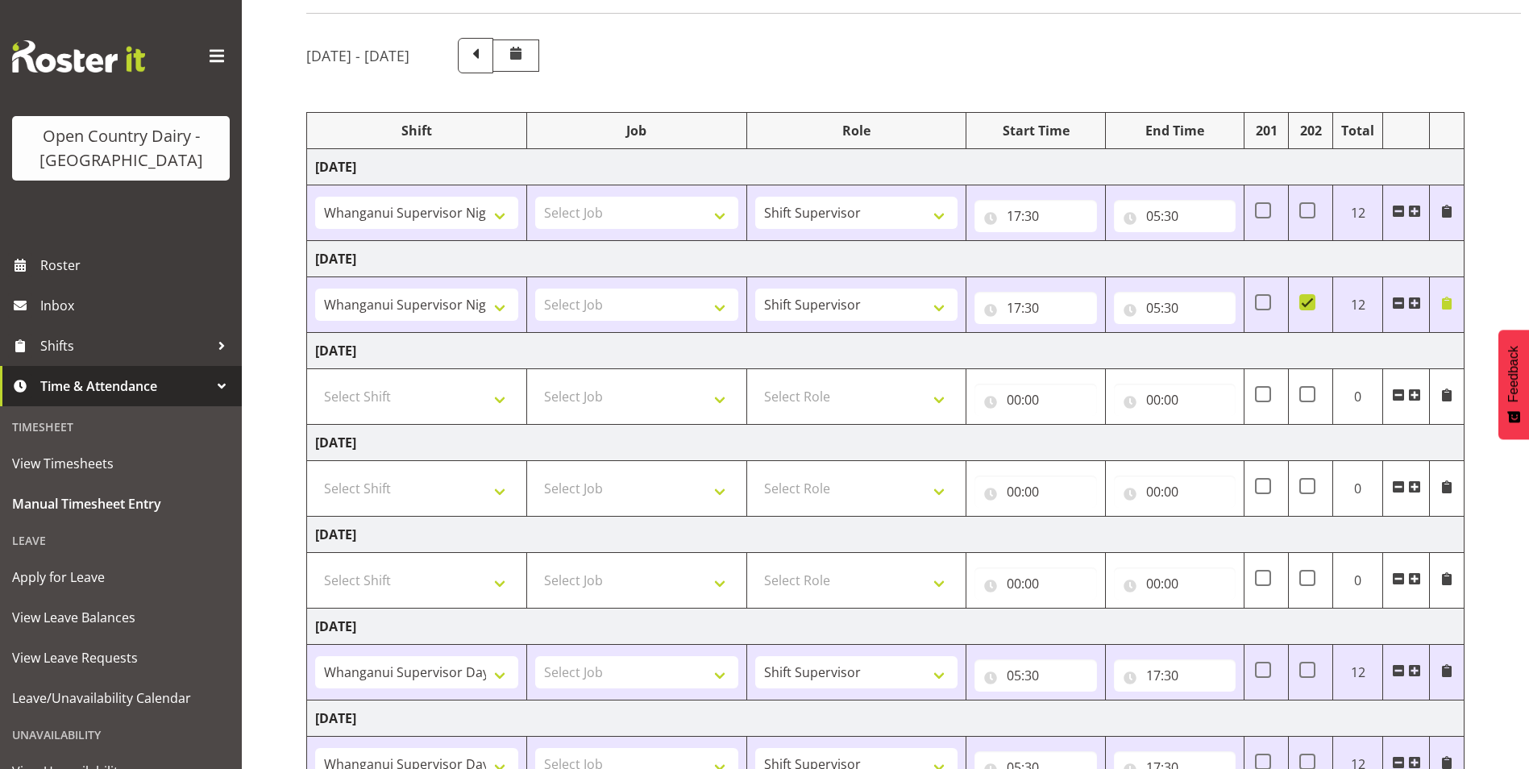
scroll to position [0, 0]
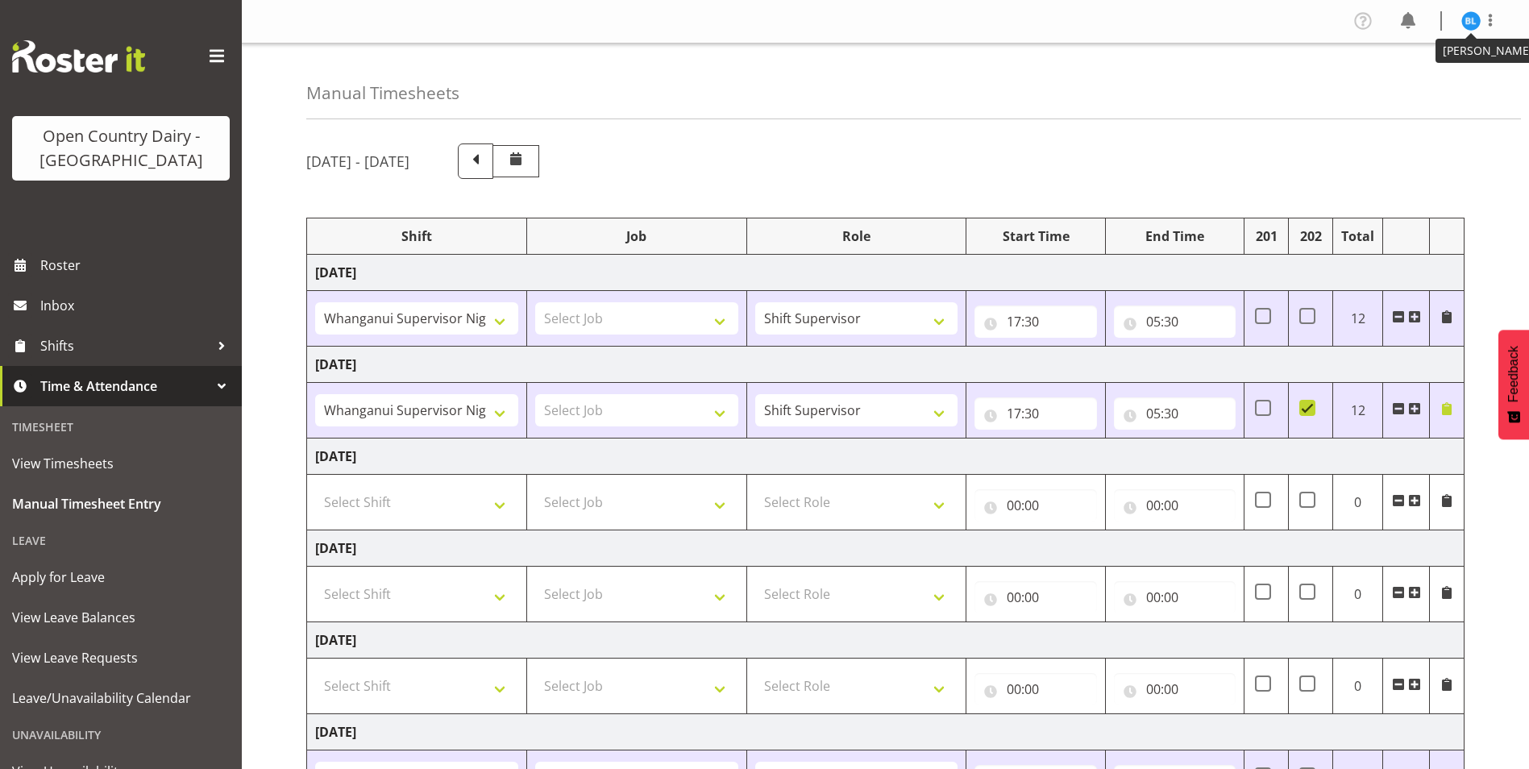
click at [1470, 22] on img at bounding box center [1470, 20] width 19 height 19
click at [1403, 91] on link "Log Out" at bounding box center [1422, 84] width 155 height 29
